Goal: Obtain resource: Obtain resource

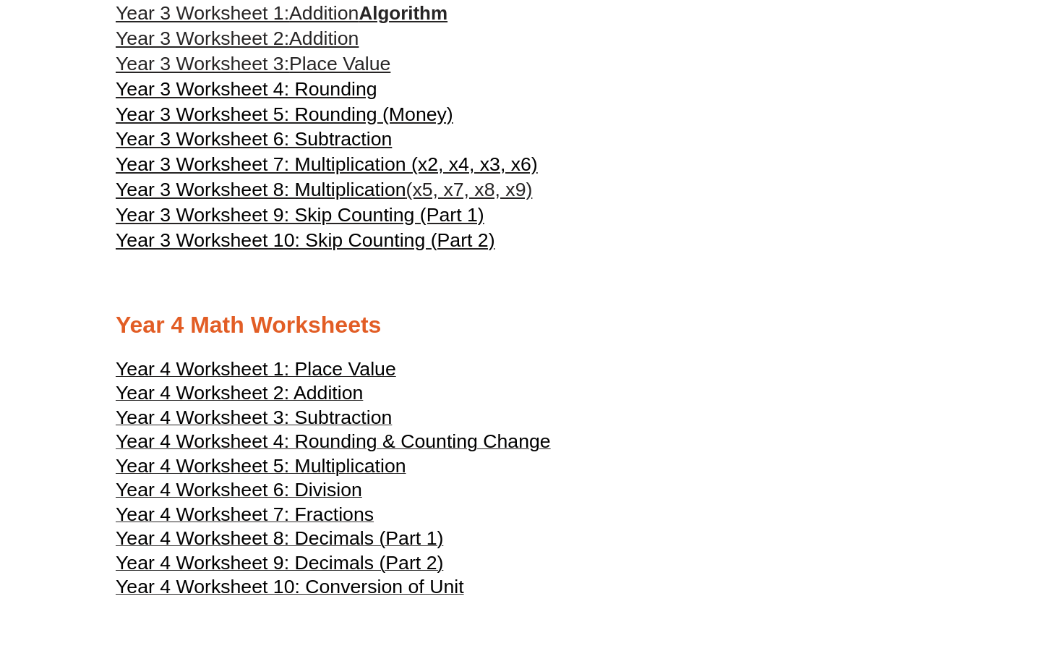
scroll to position [1546, 0]
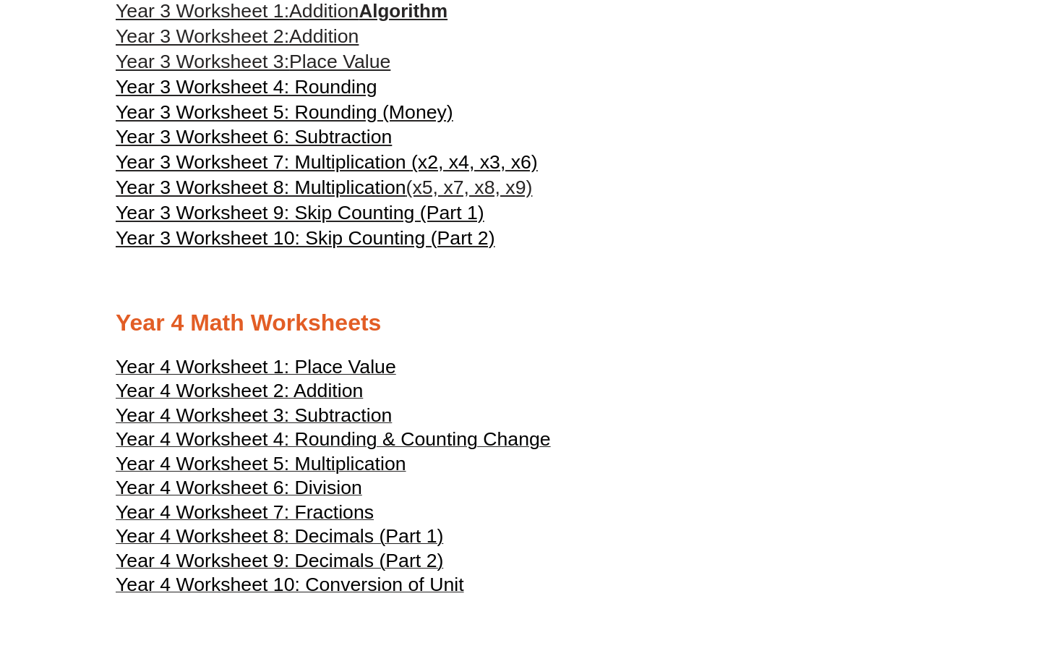
click at [356, 123] on span "Year 3 Worksheet 5: Rounding (Money)" at bounding box center [285, 112] width 338 height 22
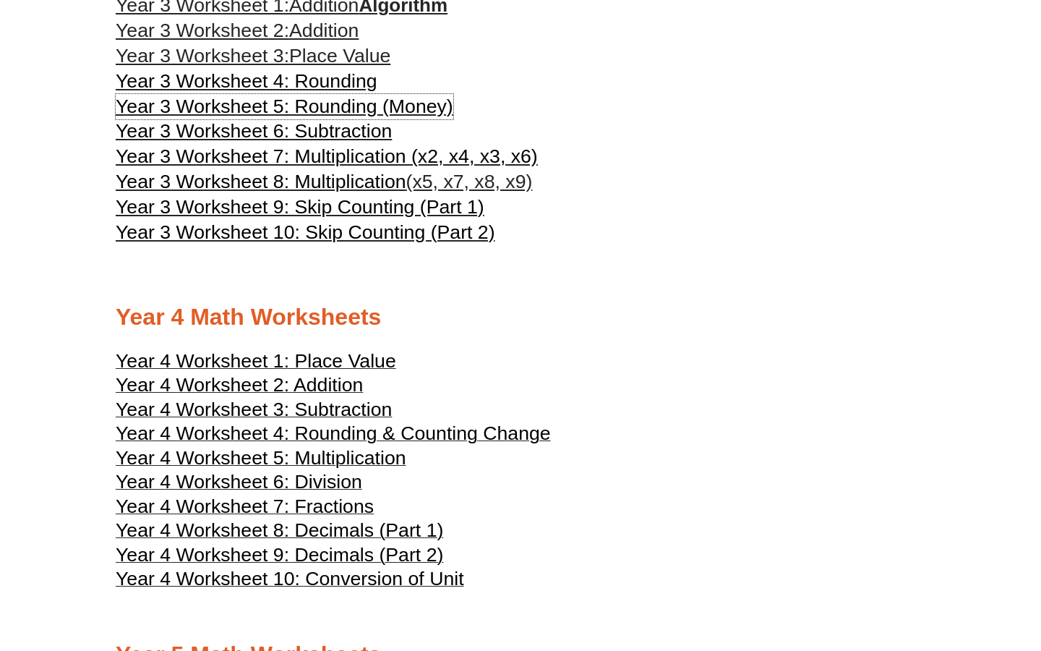
scroll to position [1526, 0]
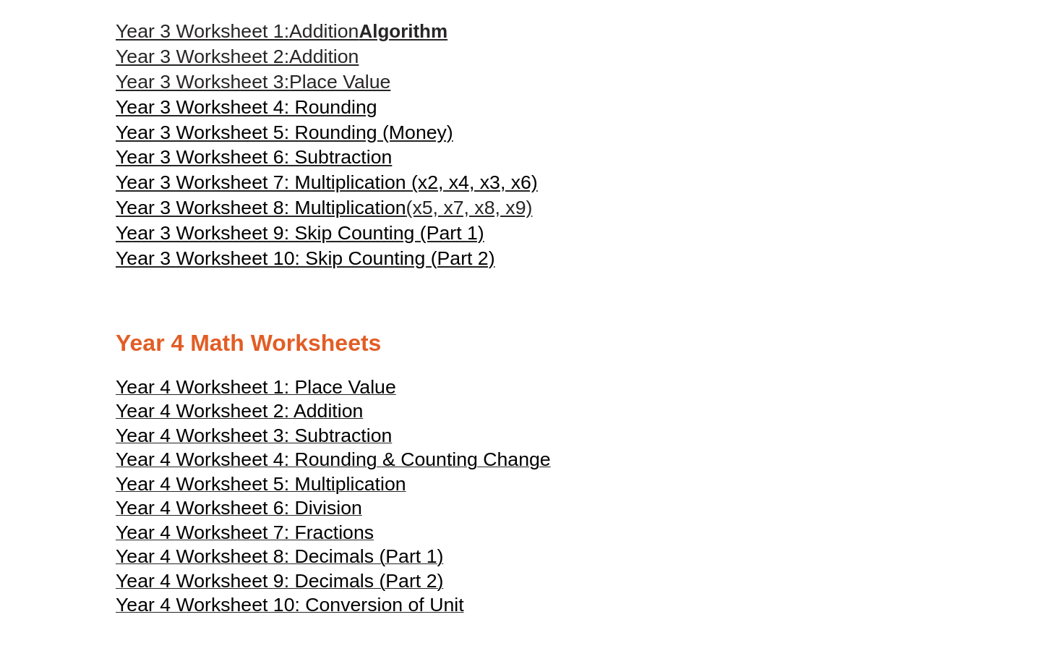
click at [329, 218] on span "Year 3 Worksheet 8: Multiplication" at bounding box center [261, 208] width 291 height 22
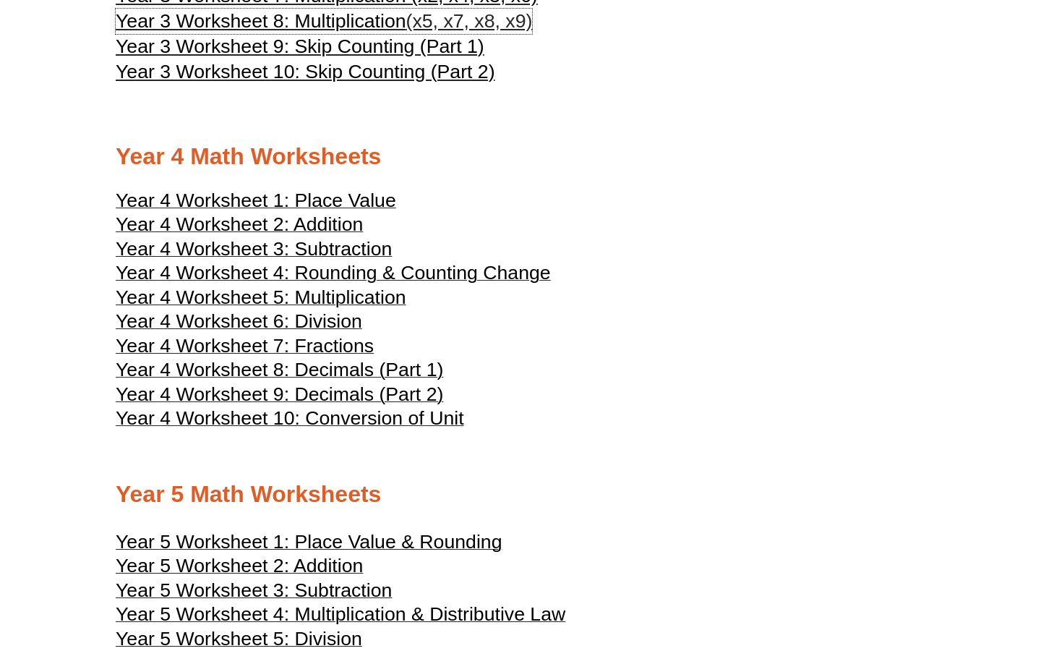
scroll to position [1709, 0]
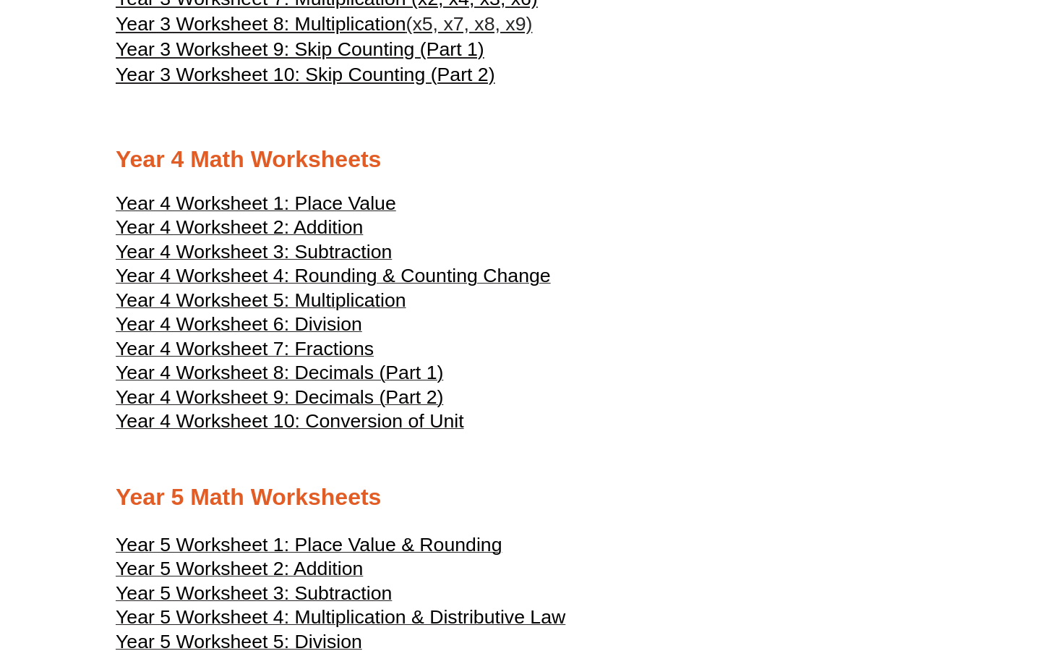
click at [325, 286] on span "Year 4 Worksheet 4: Rounding & Counting Change" at bounding box center [333, 276] width 435 height 22
click at [341, 383] on span "Year 4 Worksheet 8: Decimals (Part 1)" at bounding box center [280, 373] width 328 height 22
click at [323, 311] on span "Year 4 Worksheet 5: Multiplication" at bounding box center [261, 300] width 291 height 22
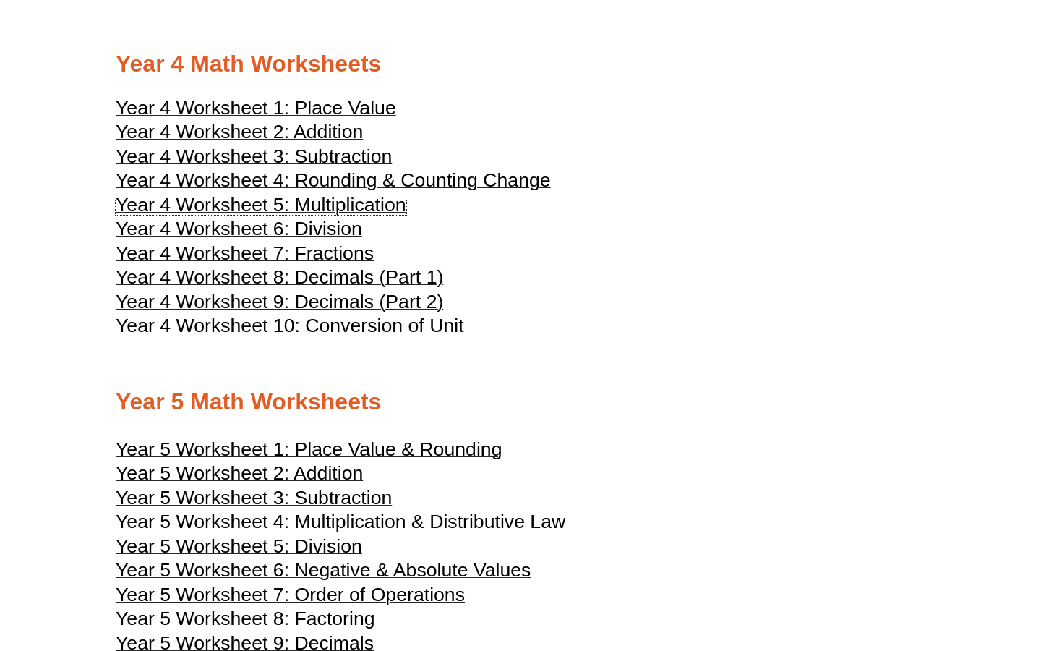
scroll to position [1806, 0]
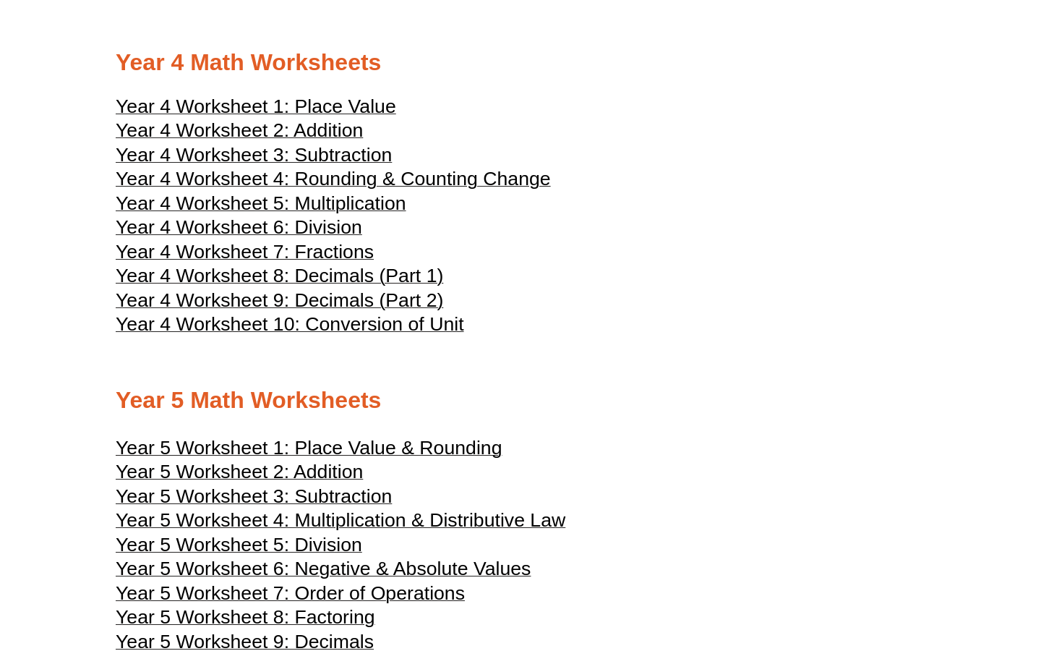
click at [339, 141] on span "Year 4 Worksheet 2: Addition" at bounding box center [239, 130] width 247 height 22
click at [362, 166] on span "Year 4 Worksheet 3: Subtraction" at bounding box center [254, 155] width 276 height 22
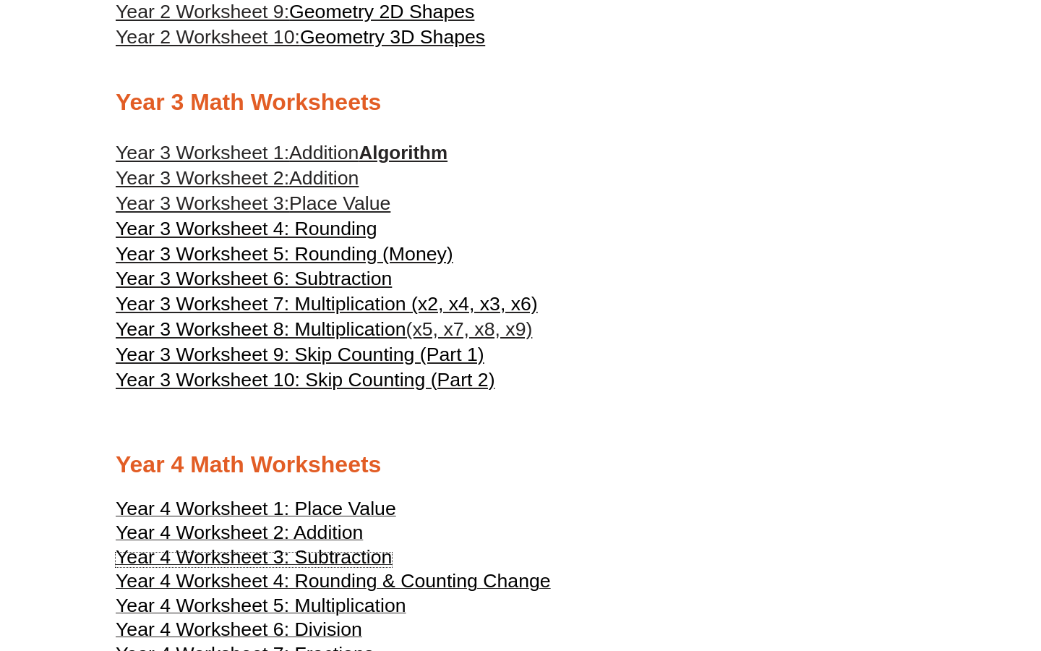
scroll to position [1394, 0]
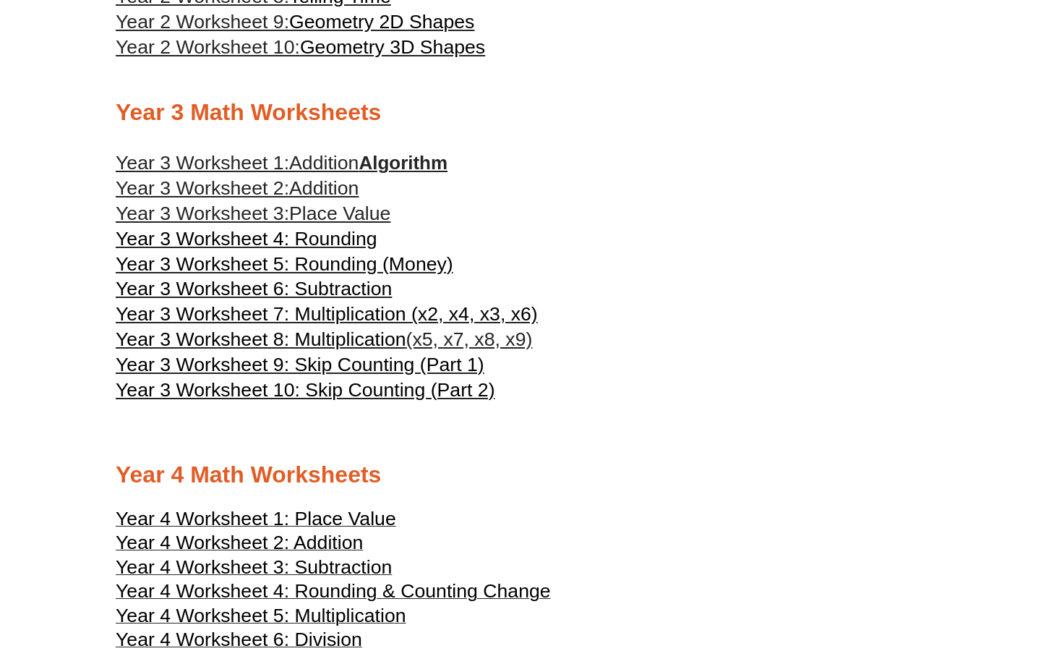
click at [347, 221] on span "Place Value" at bounding box center [339, 213] width 101 height 22
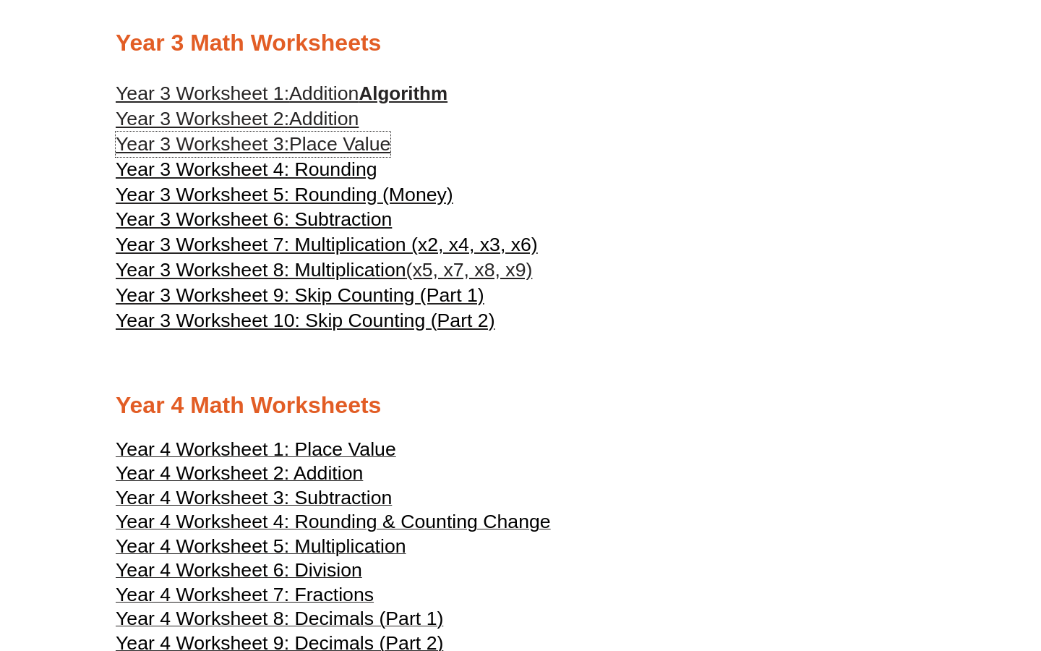
scroll to position [1465, 0]
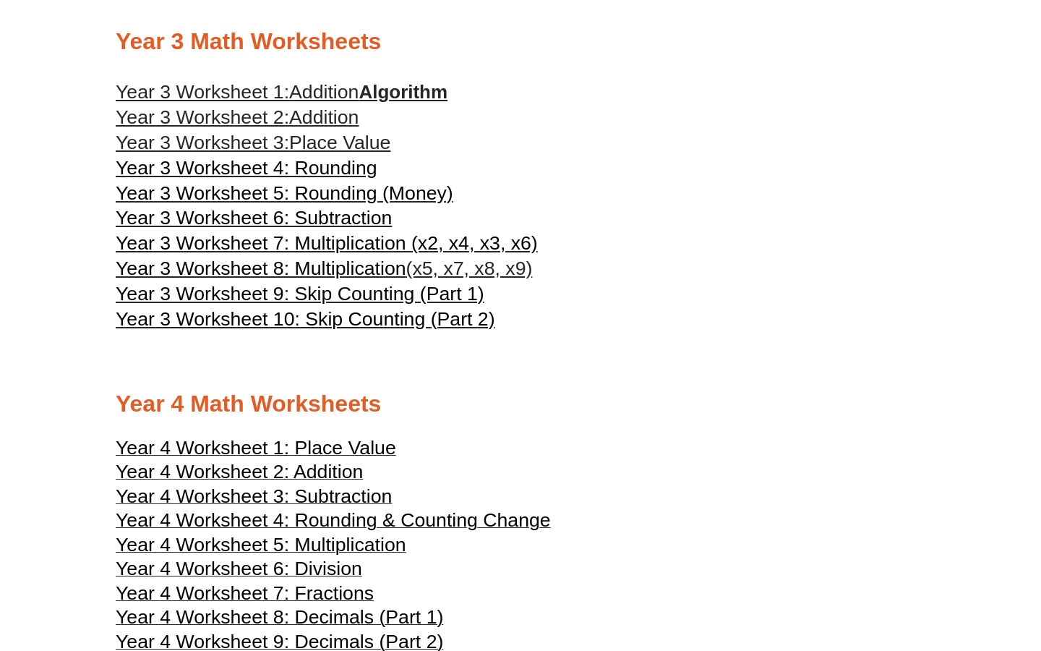
click at [393, 304] on span "Year 3 Worksheet 9: Skip Counting (Part 1)" at bounding box center [300, 294] width 369 height 22
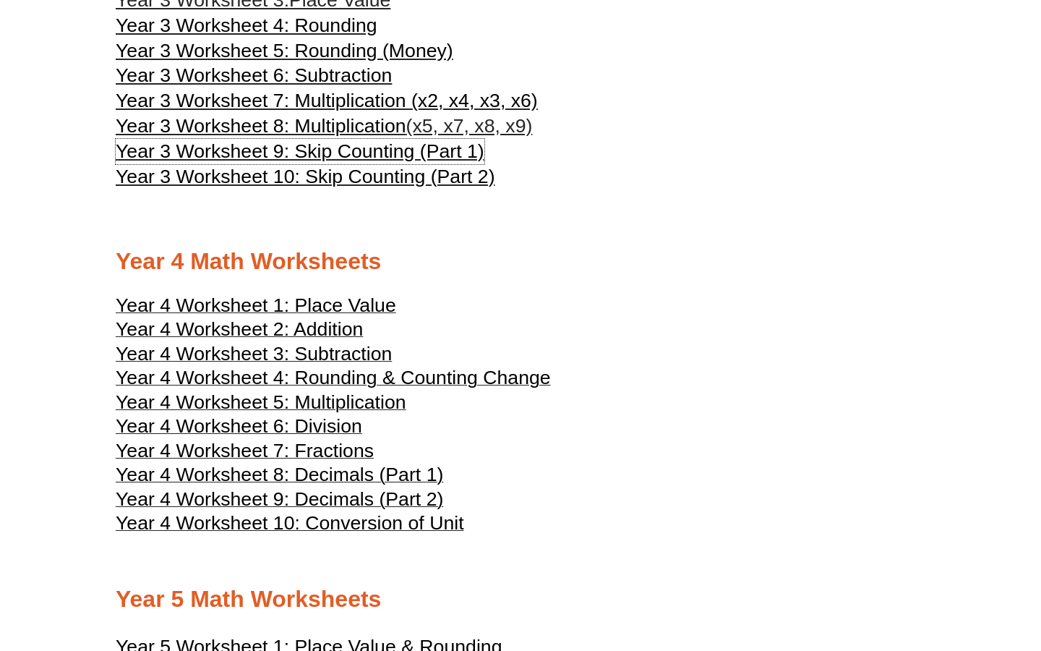
scroll to position [1768, 0]
